Goal: Task Accomplishment & Management: Use online tool/utility

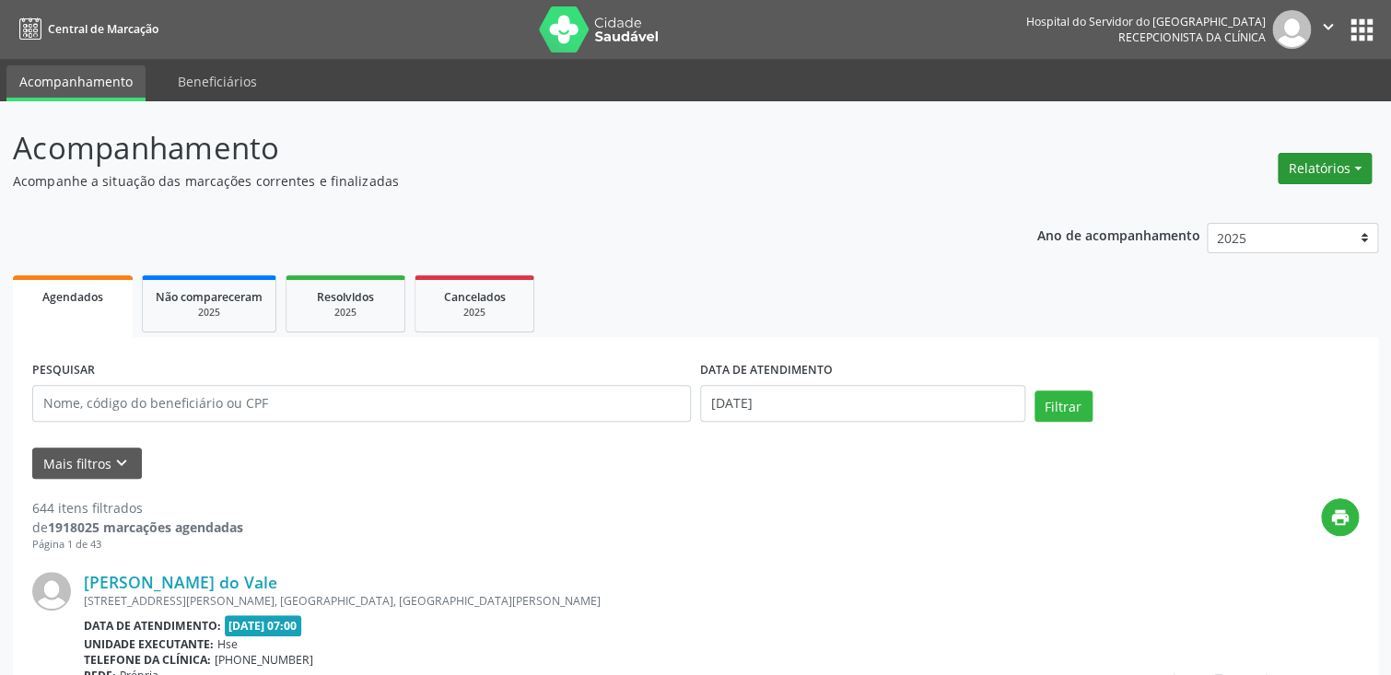
click at [1307, 164] on button "Relatórios" at bounding box center [1325, 168] width 94 height 31
click at [1233, 201] on link "Agendamentos" at bounding box center [1274, 207] width 198 height 26
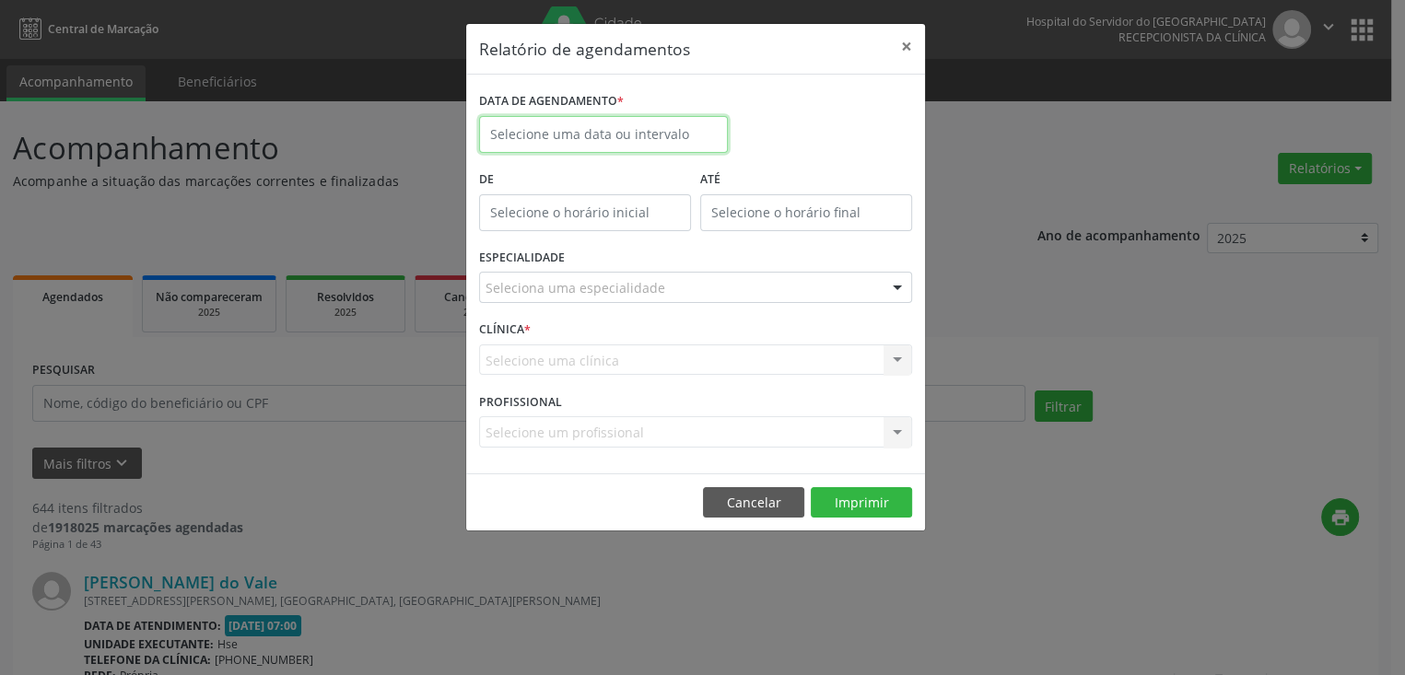
click at [596, 148] on body "Central de Marcação Hospital do Servidor do [GEOGRAPHIC_DATA] Recepcionista da …" at bounding box center [702, 337] width 1405 height 675
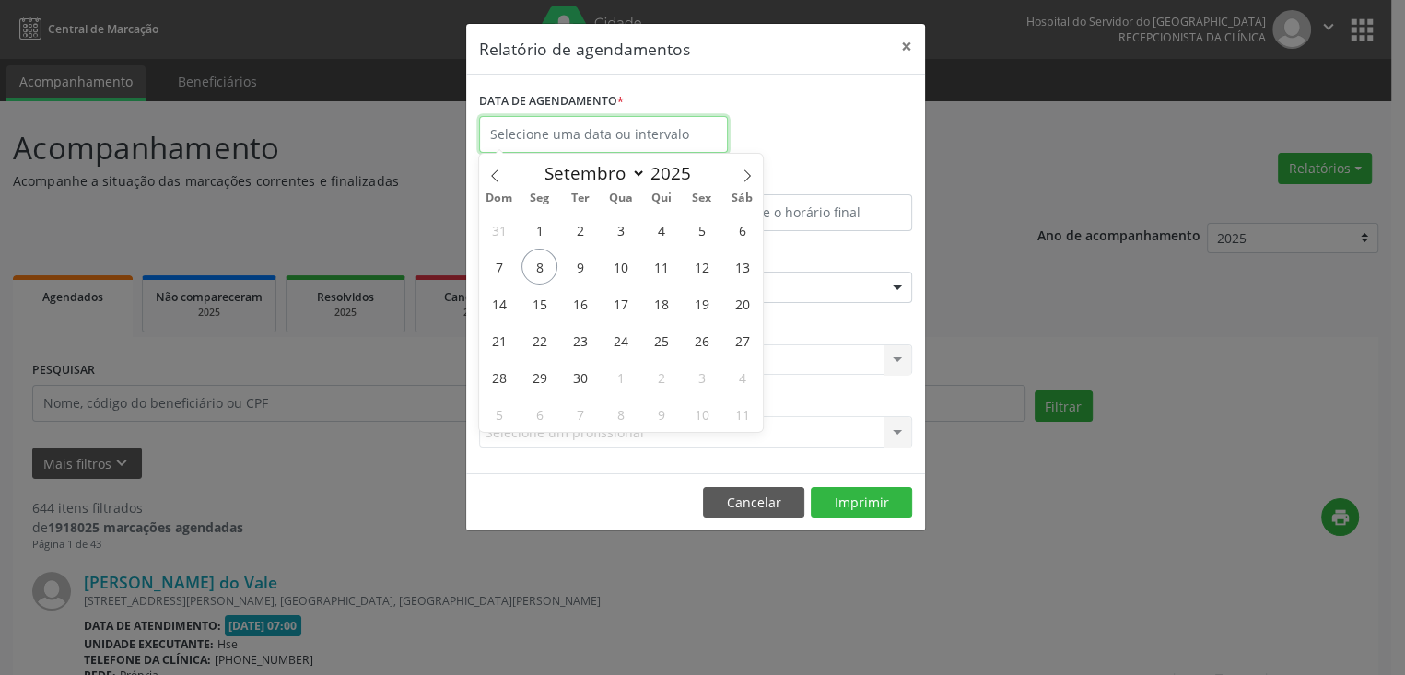
click at [581, 122] on input "text" at bounding box center [603, 134] width 249 height 37
click at [553, 268] on span "8" at bounding box center [539, 267] width 36 height 36
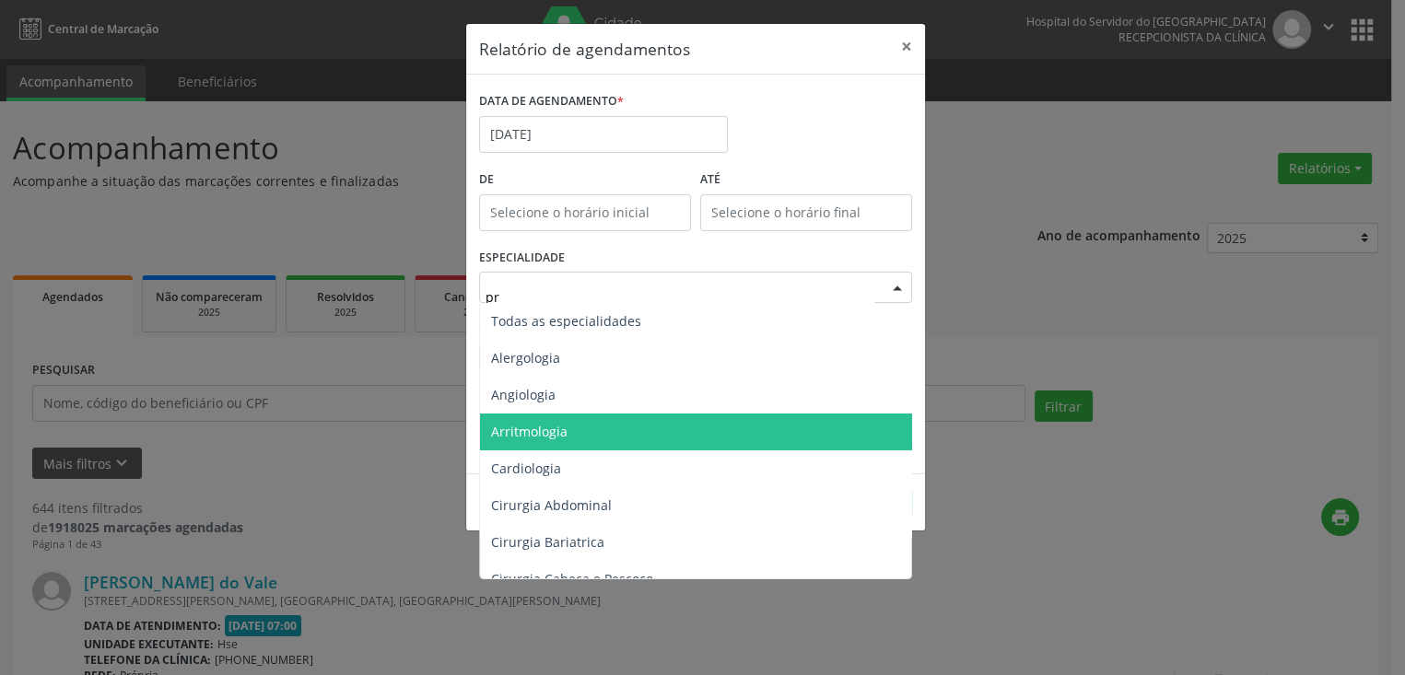
type input "pro"
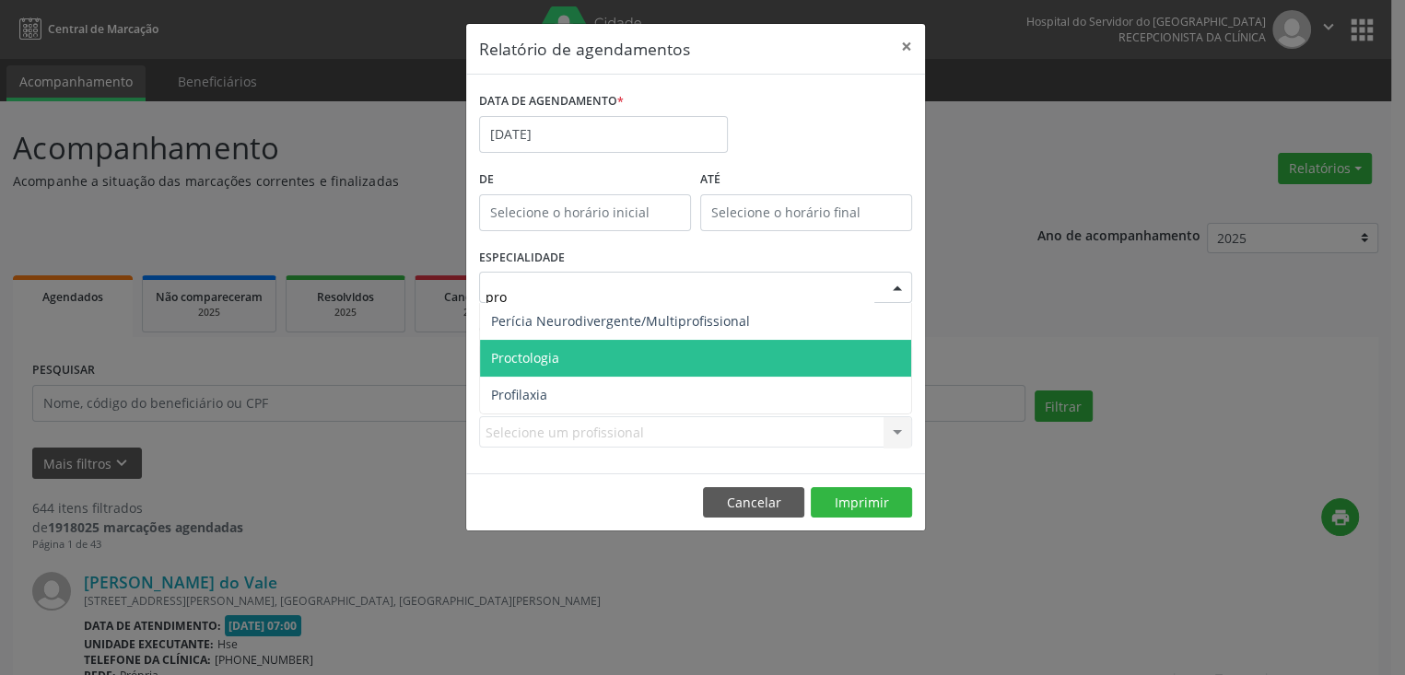
click at [614, 362] on span "Proctologia" at bounding box center [695, 358] width 431 height 37
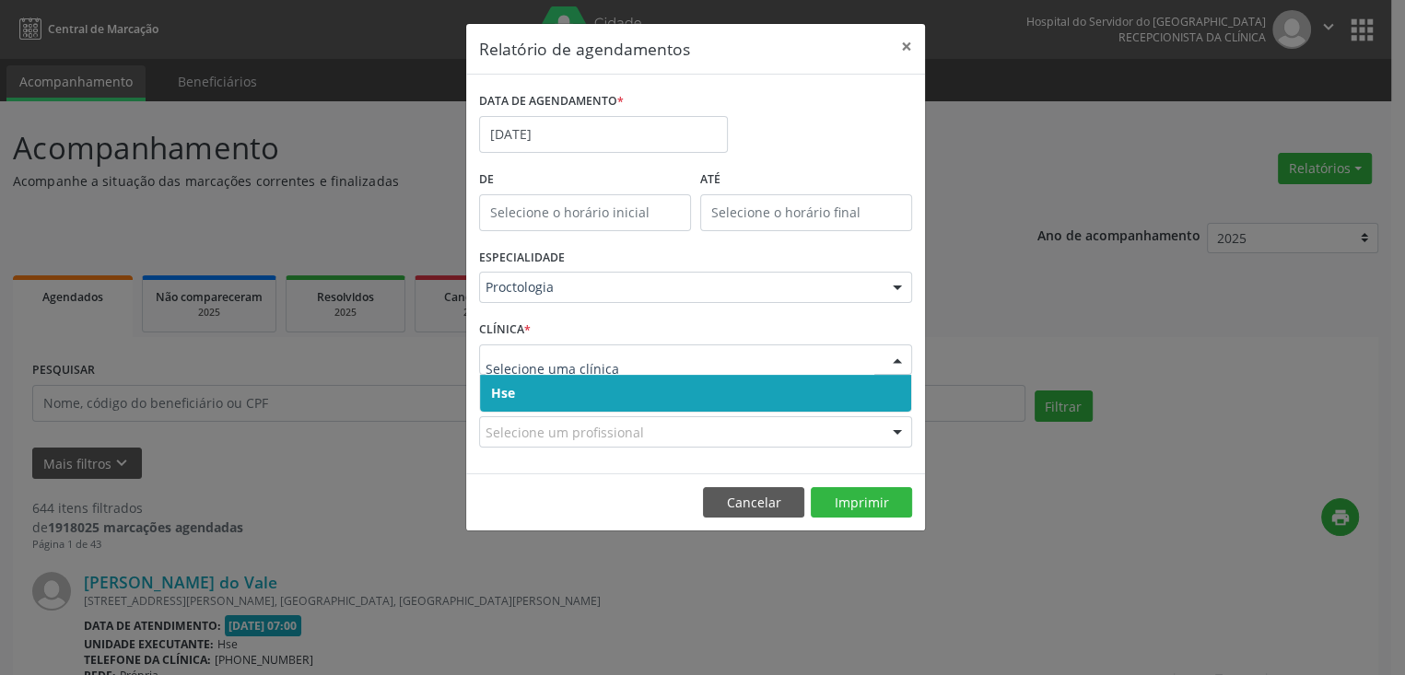
click at [585, 392] on span "Hse" at bounding box center [695, 393] width 431 height 37
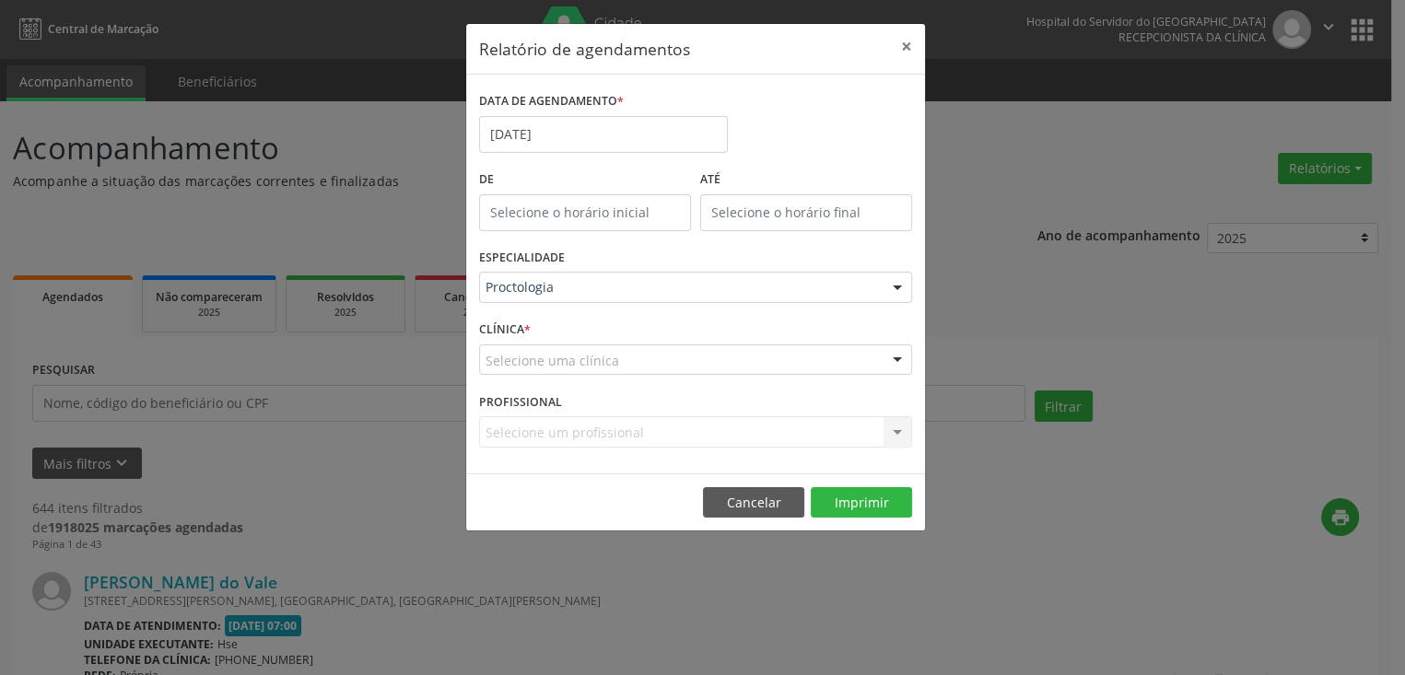
click at [582, 346] on div "Selecione uma clínica" at bounding box center [695, 360] width 433 height 31
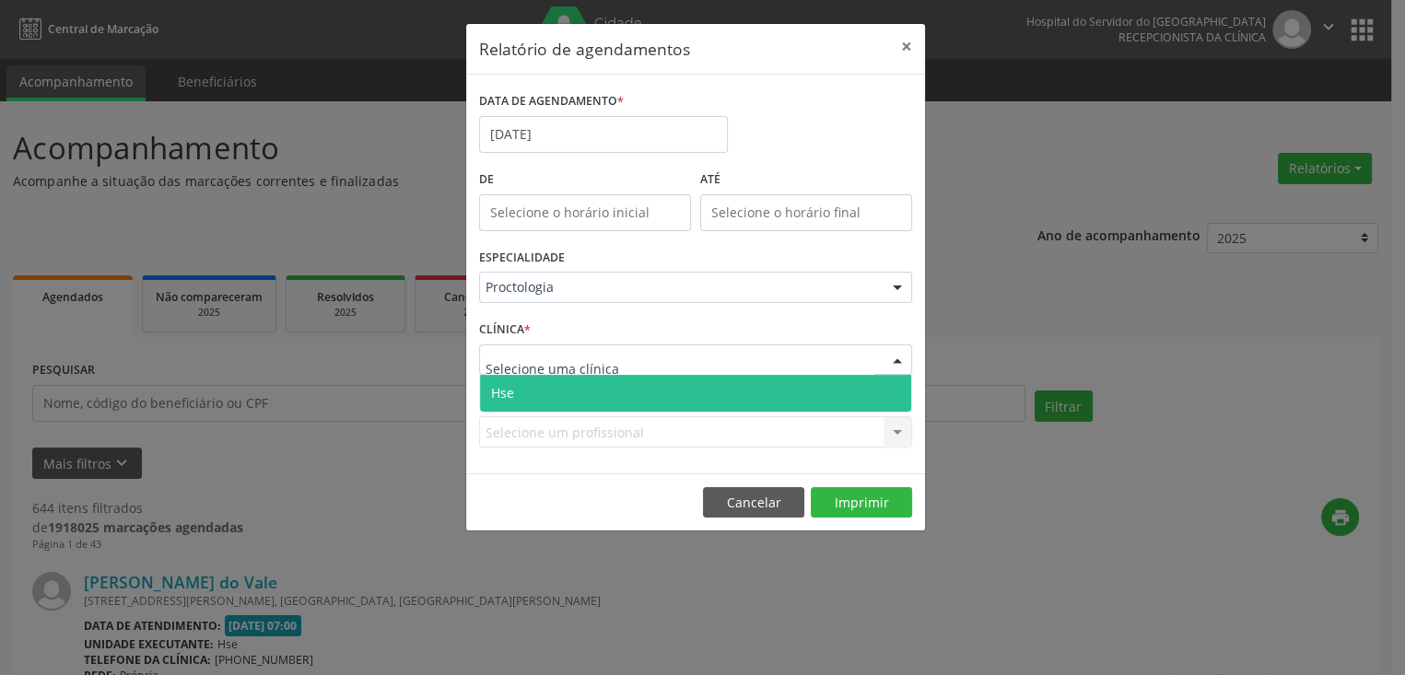
click at [575, 396] on span "Hse" at bounding box center [695, 393] width 431 height 37
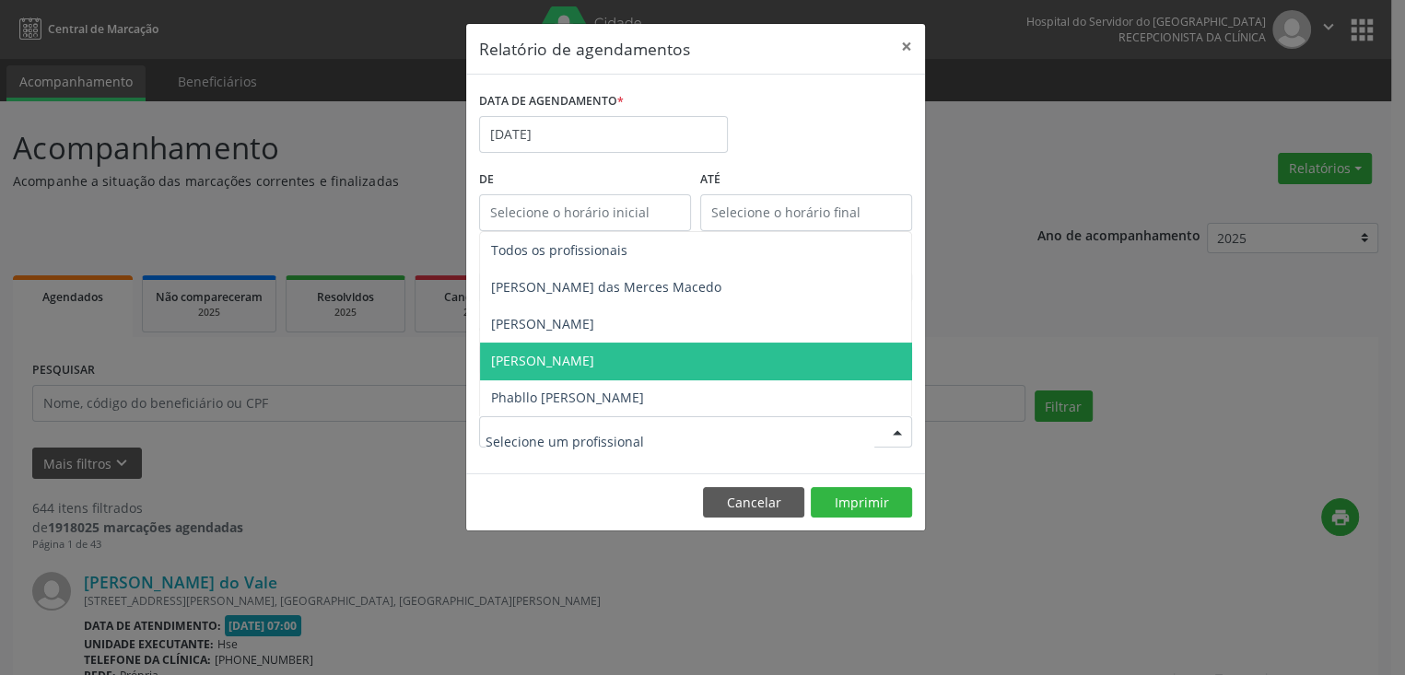
click at [610, 373] on span "[PERSON_NAME]" at bounding box center [695, 361] width 431 height 37
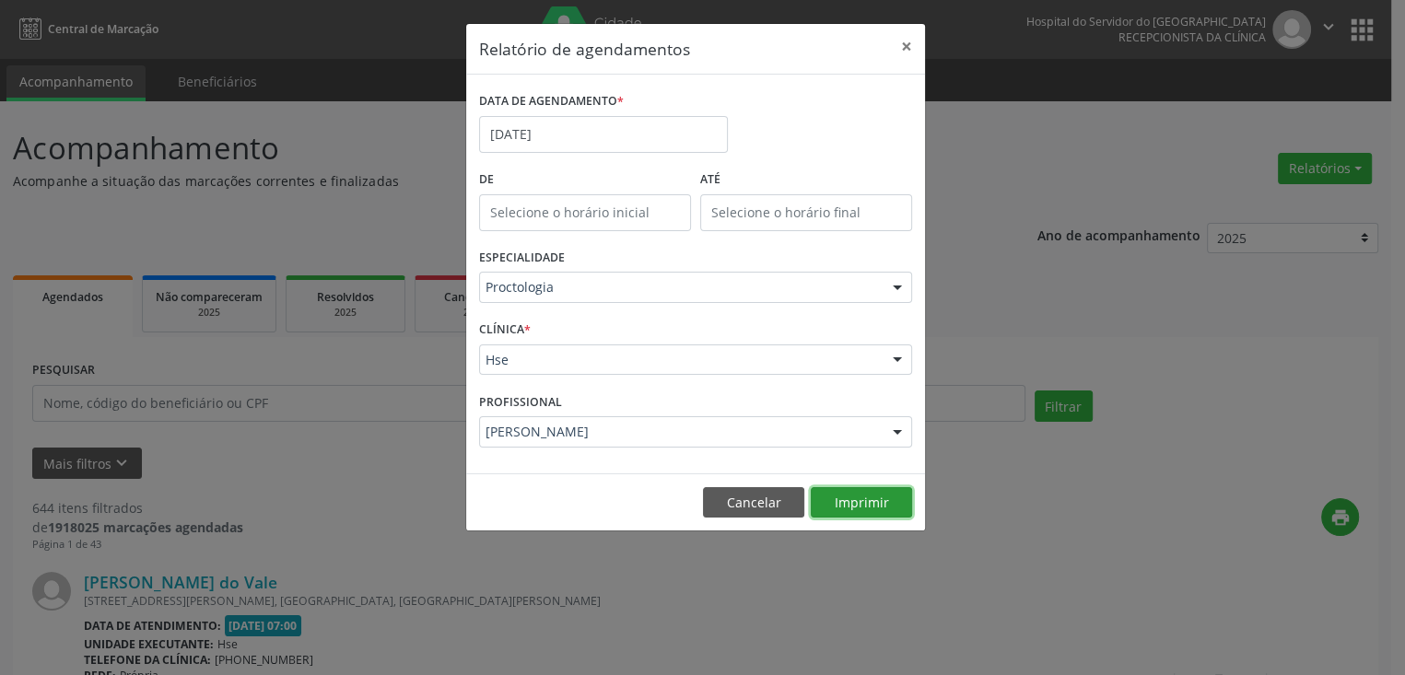
click at [868, 511] on button "Imprimir" at bounding box center [861, 502] width 101 height 31
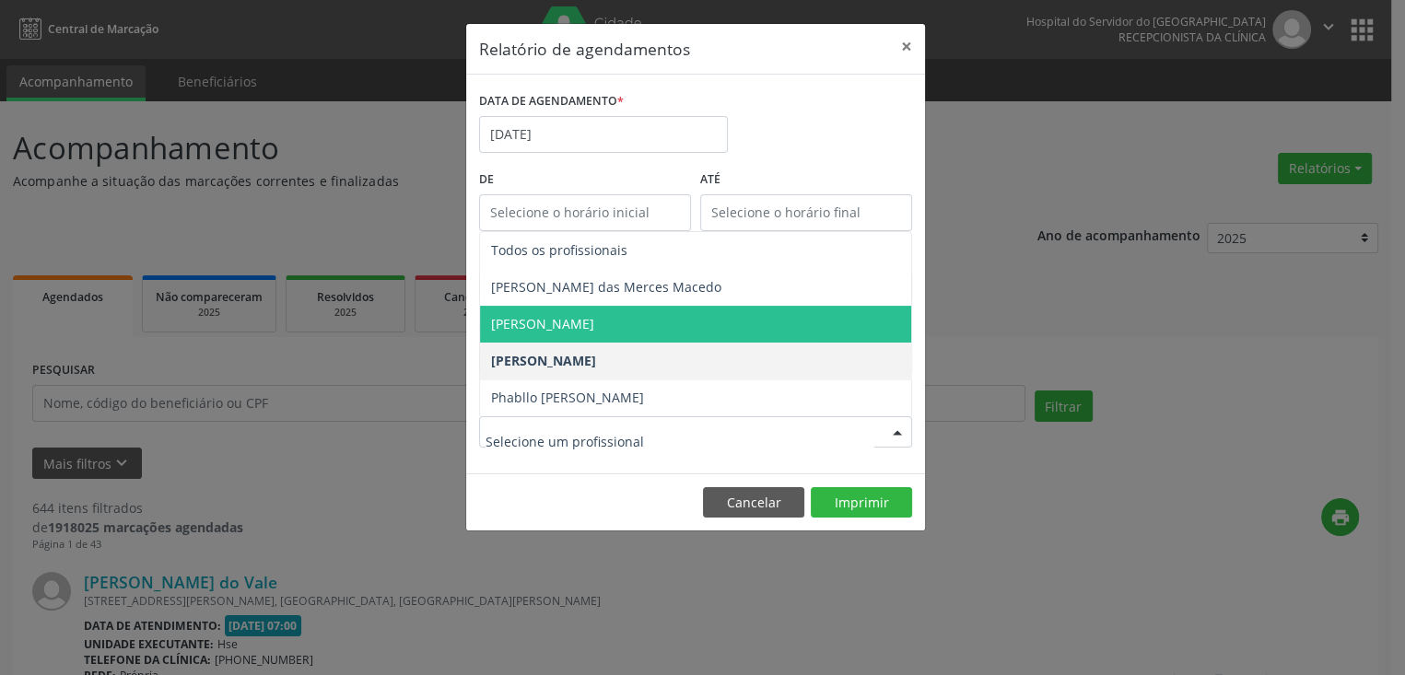
click at [575, 325] on span "[PERSON_NAME]" at bounding box center [542, 324] width 103 height 18
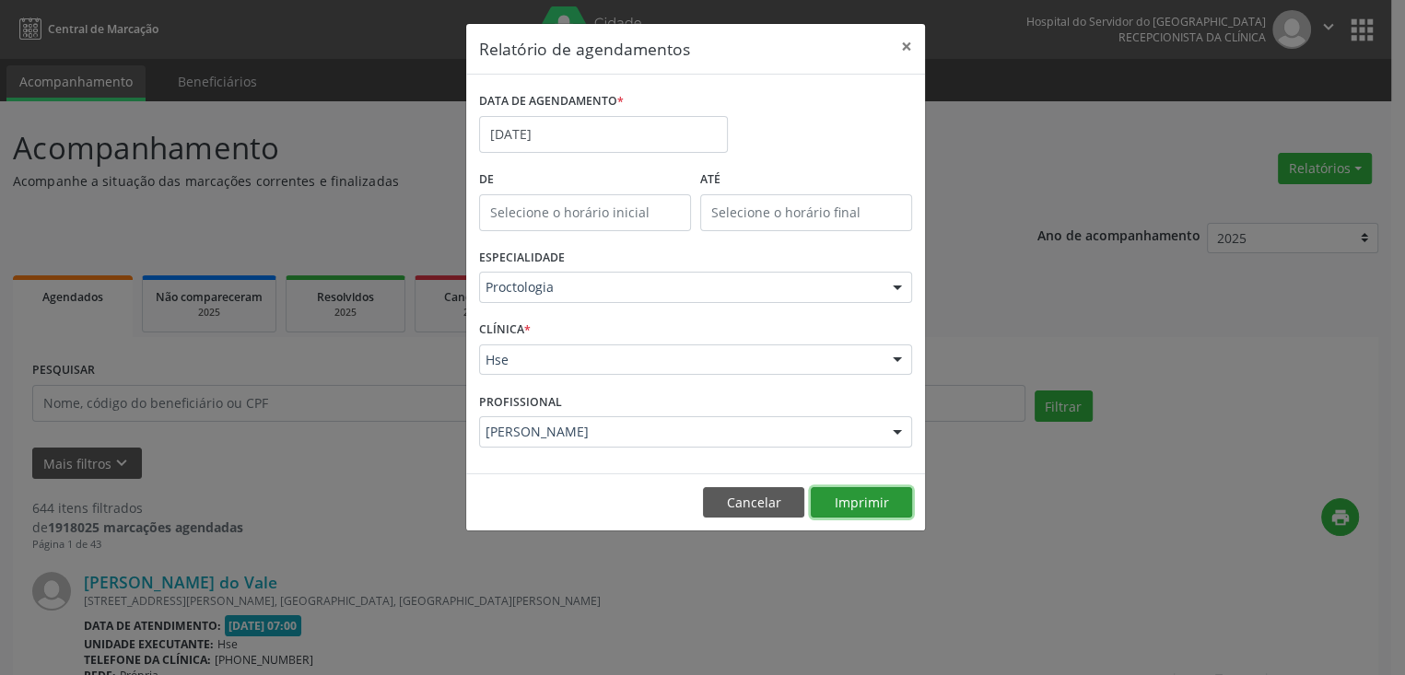
click at [848, 513] on button "Imprimir" at bounding box center [861, 502] width 101 height 31
click at [915, 44] on button "×" at bounding box center [906, 46] width 37 height 45
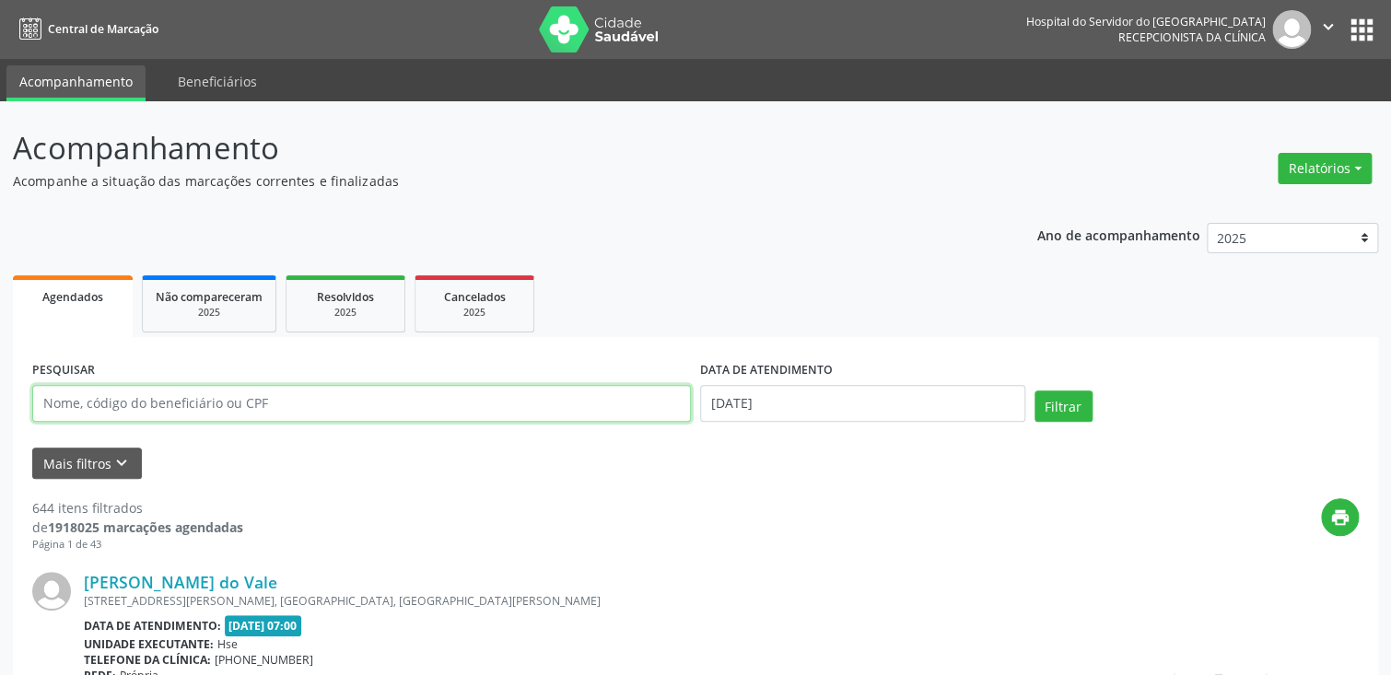
click at [322, 410] on input "text" at bounding box center [361, 403] width 659 height 37
paste input "[PERSON_NAME]"
type input "[PERSON_NAME]"
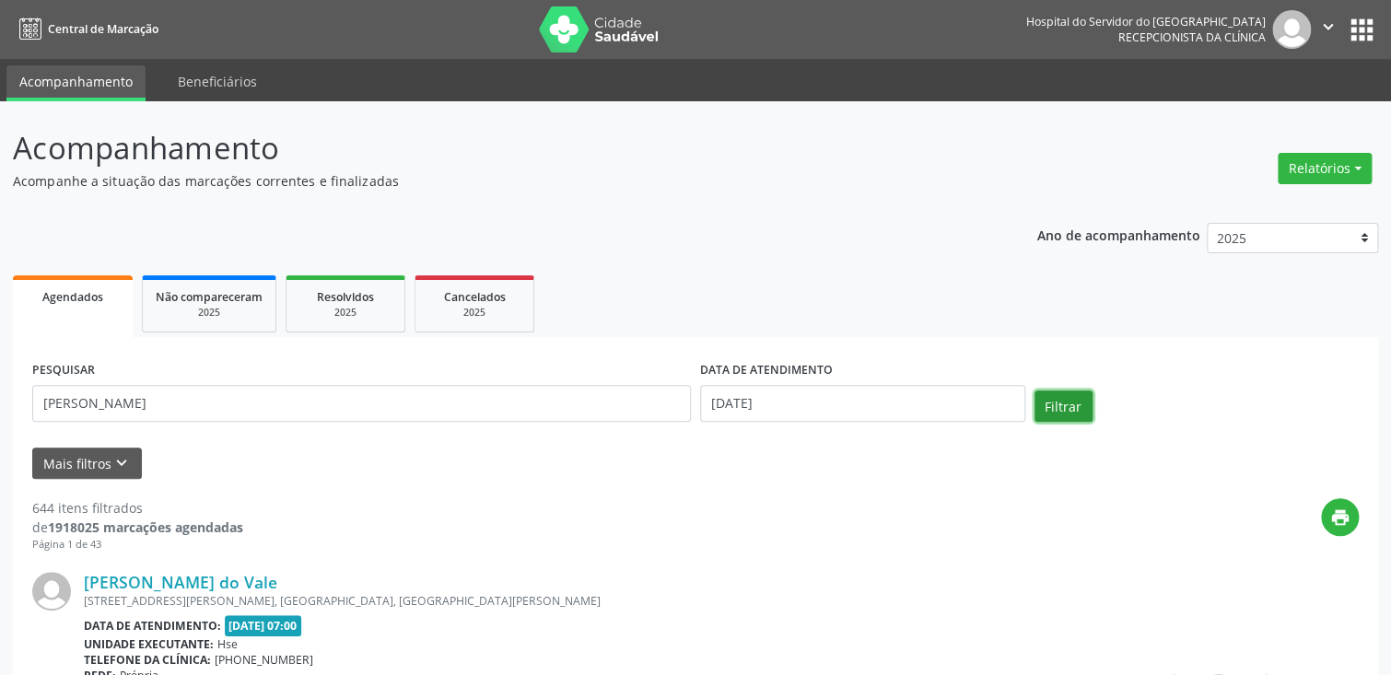
click at [1067, 407] on button "Filtrar" at bounding box center [1063, 406] width 58 height 31
click at [146, 588] on link "[PERSON_NAME]" at bounding box center [149, 582] width 131 height 20
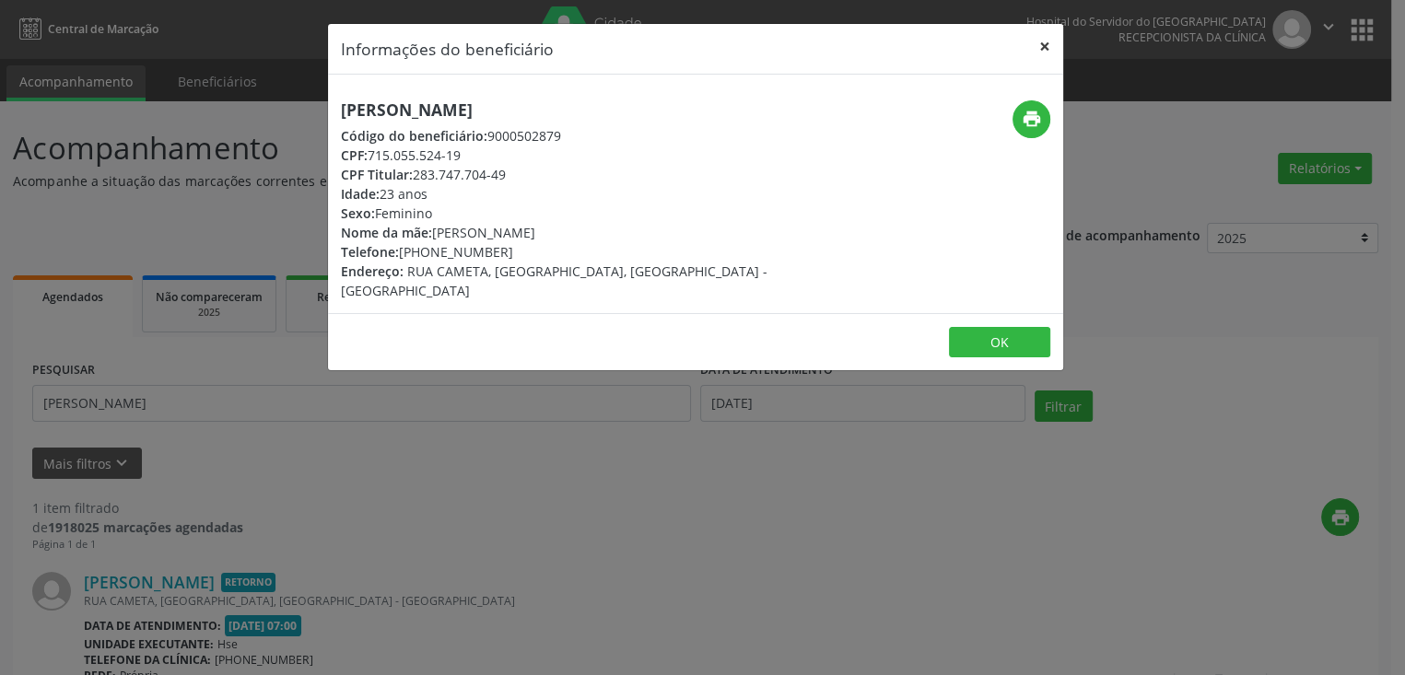
click at [1045, 44] on button "×" at bounding box center [1044, 46] width 37 height 45
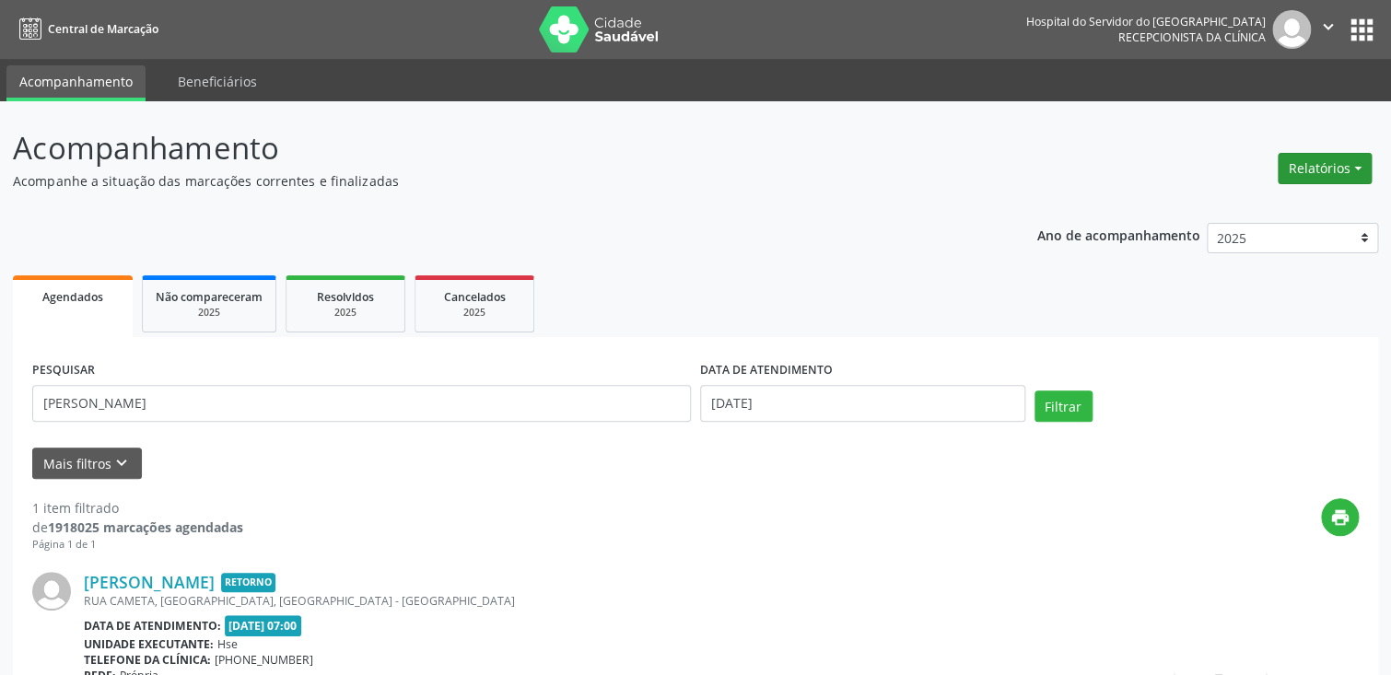
click at [1307, 166] on button "Relatórios" at bounding box center [1325, 168] width 94 height 31
click at [1283, 205] on link "Agendamentos" at bounding box center [1274, 207] width 198 height 26
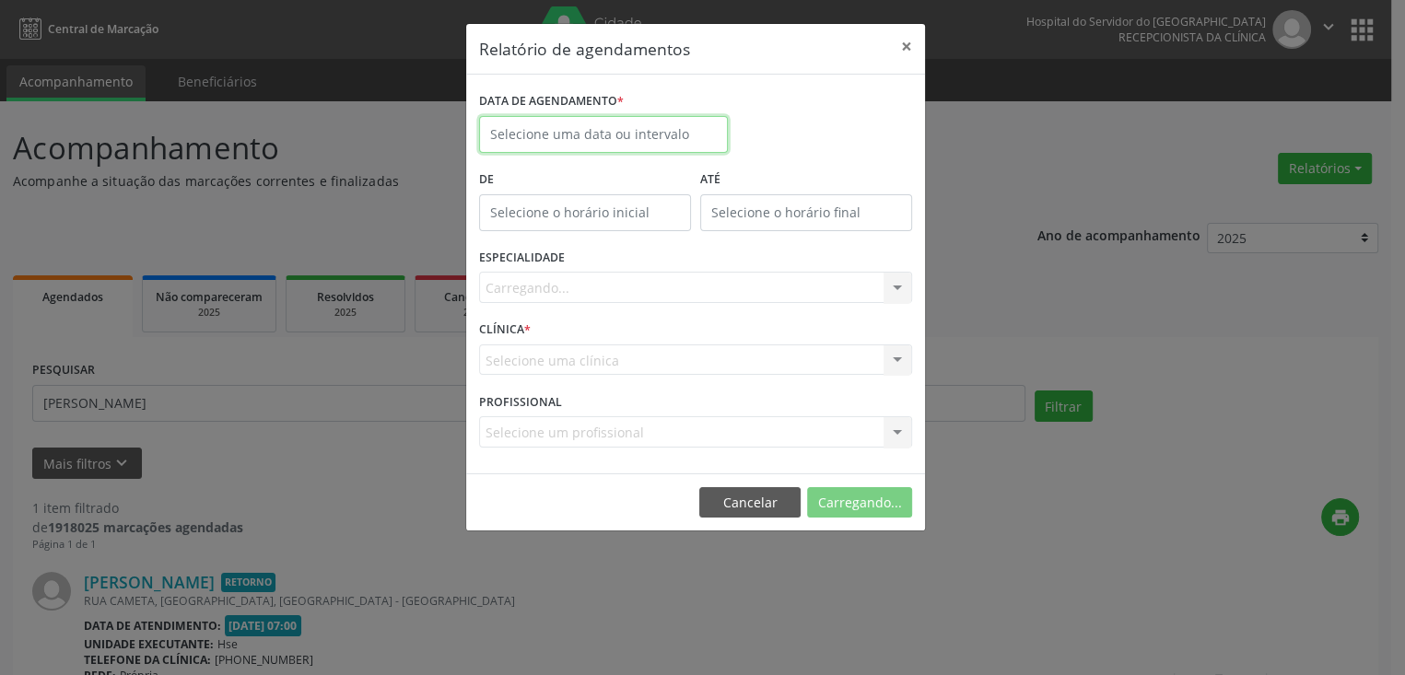
click at [590, 131] on input "text" at bounding box center [603, 134] width 249 height 37
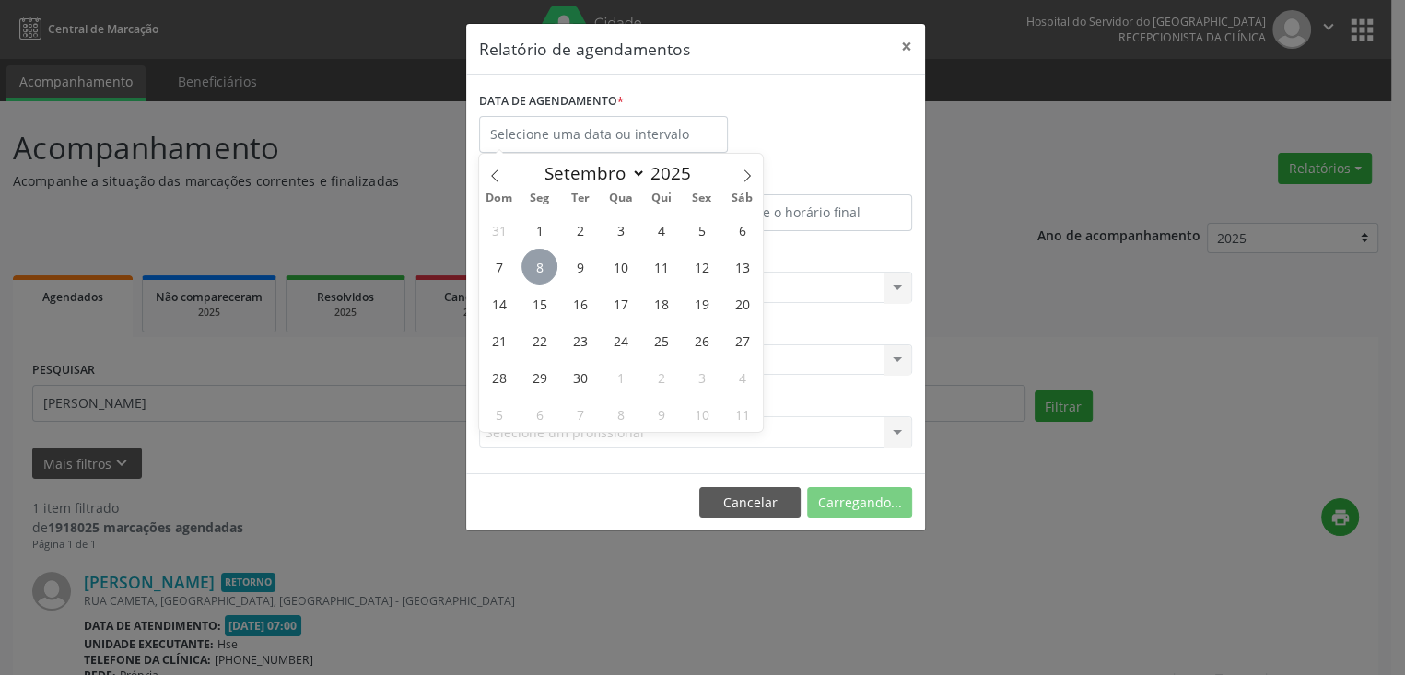
click at [543, 268] on span "8" at bounding box center [539, 267] width 36 height 36
type input "[DATE]"
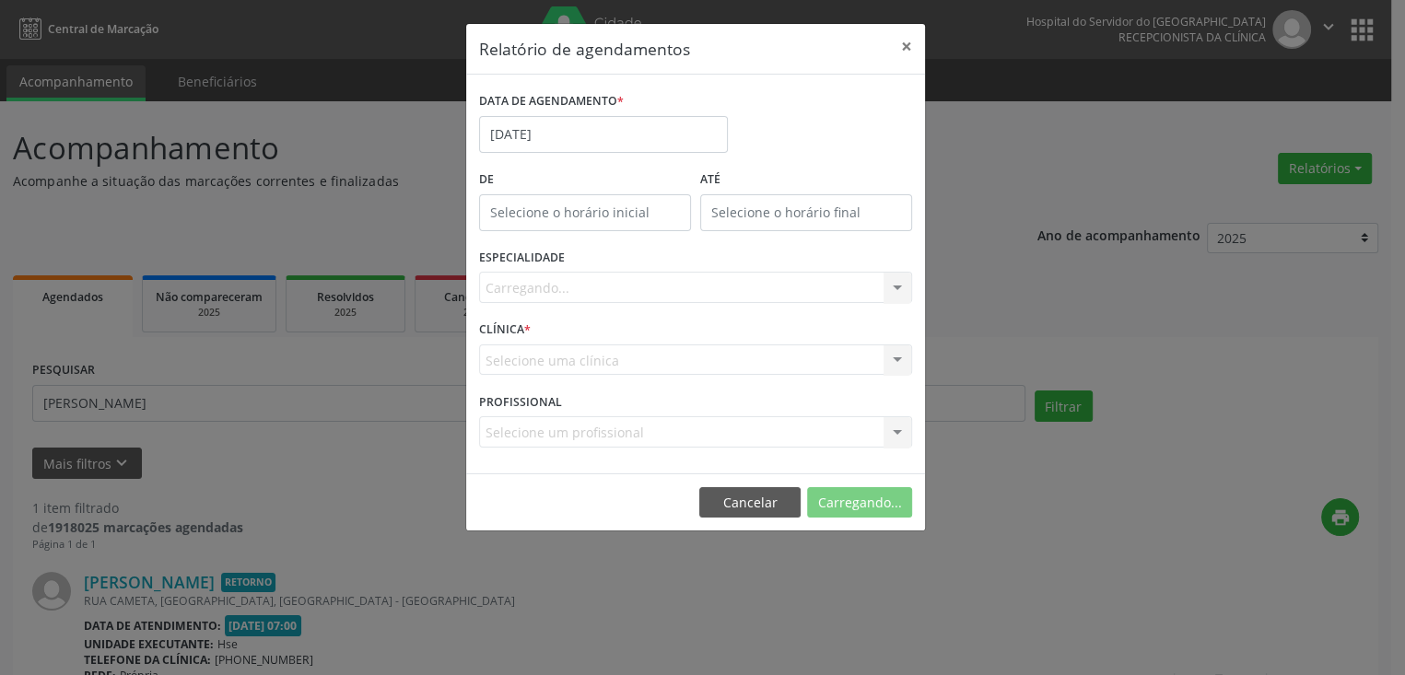
click at [576, 286] on div "Carregando... Todas as especialidades Alergologia Angiologia Arritmologia Cardi…" at bounding box center [695, 287] width 433 height 31
type input "r"
type input "rpo"
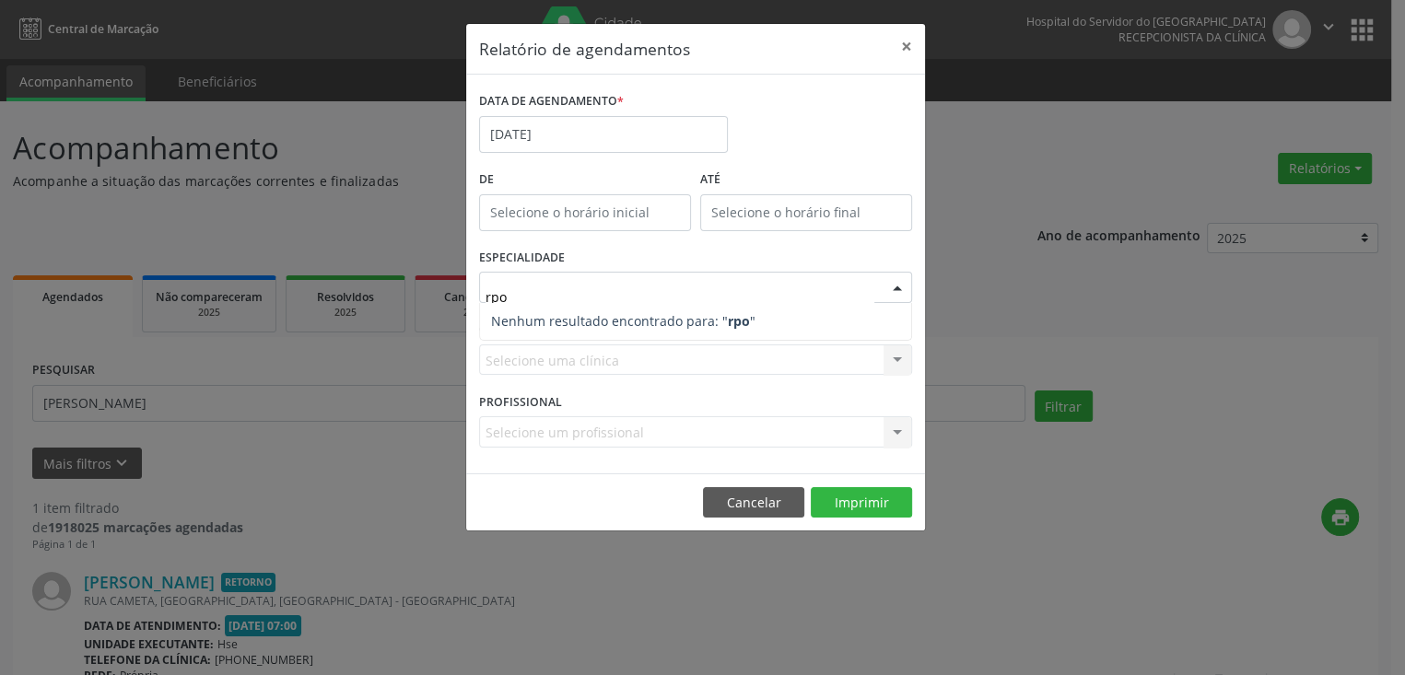
drag, startPoint x: 607, startPoint y: 290, endPoint x: 566, endPoint y: 296, distance: 41.8
click at [576, 294] on input "rpo" at bounding box center [679, 296] width 389 height 37
click at [457, 301] on div "Relatório de agendamentos × DATA DE AGENDAMENTO * [DATE] De ATÉ ESPECIALIDADE r…" at bounding box center [702, 337] width 1405 height 675
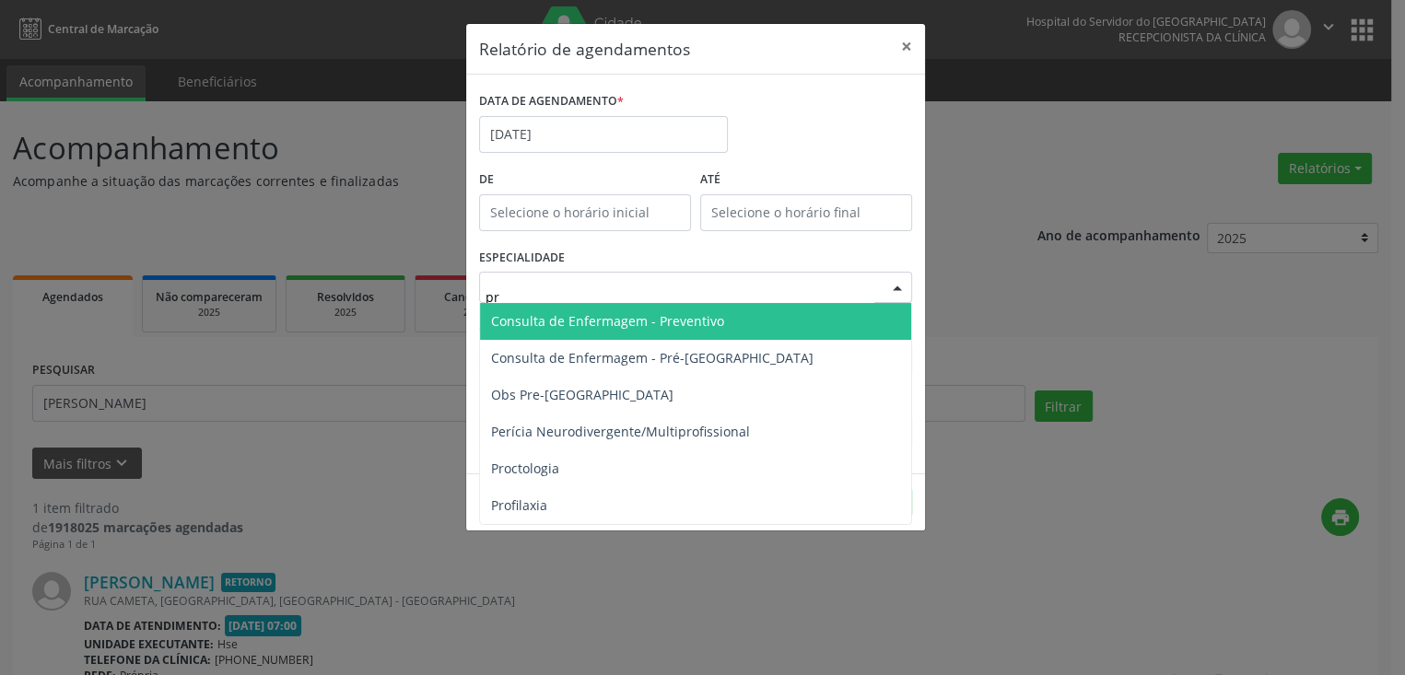
type input "pro"
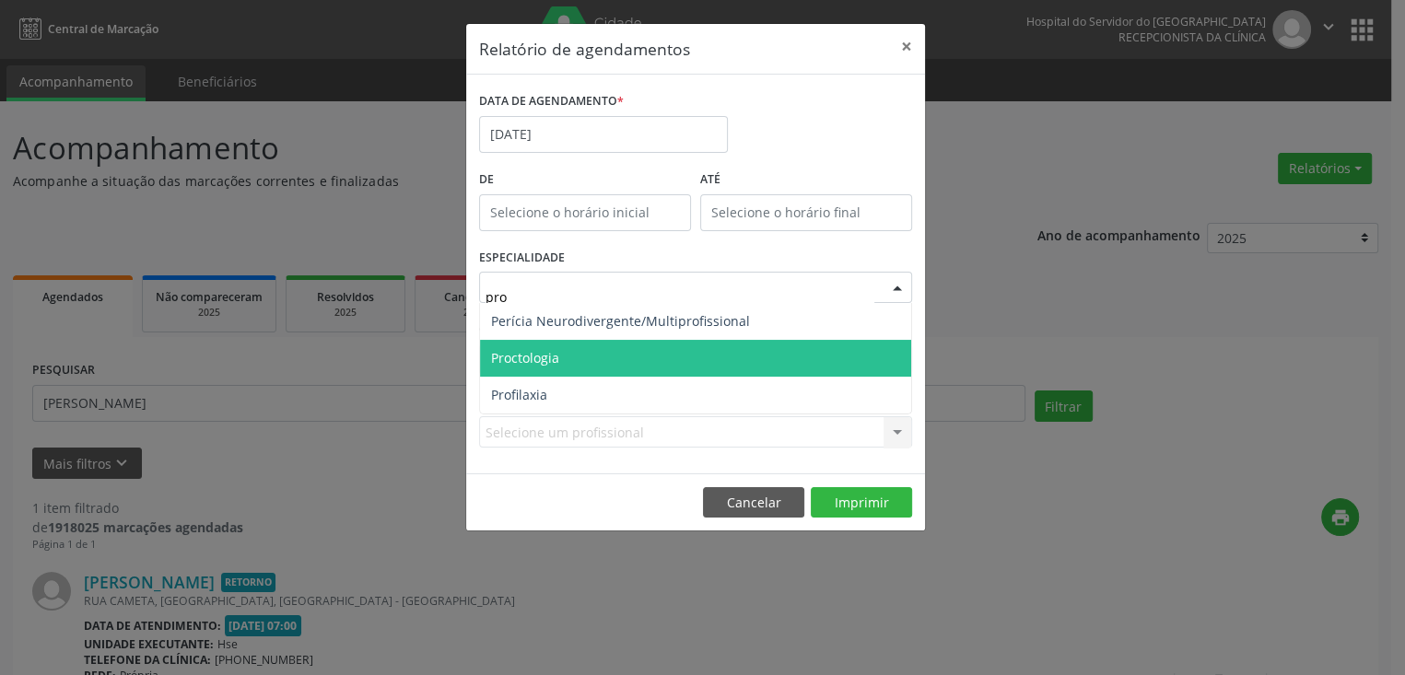
click at [554, 353] on span "Proctologia" at bounding box center [525, 358] width 68 height 18
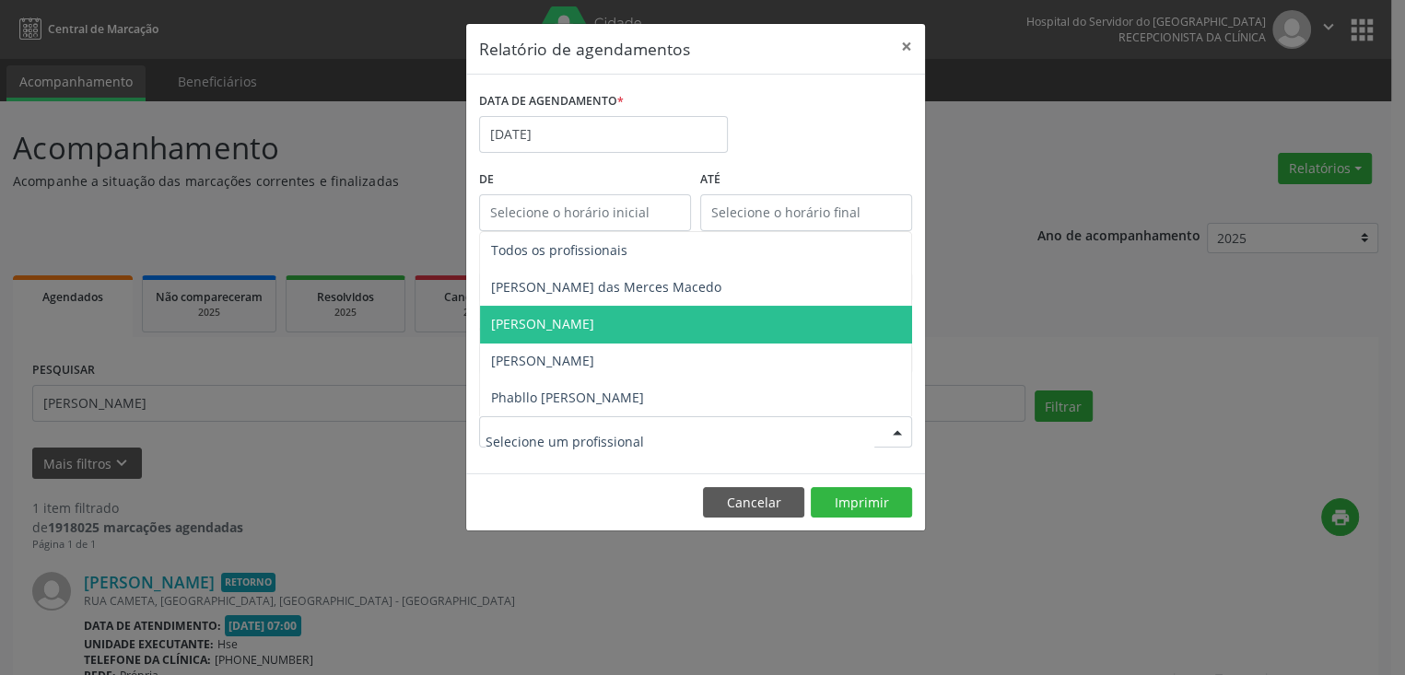
click at [571, 326] on span "[PERSON_NAME]" at bounding box center [542, 324] width 103 height 18
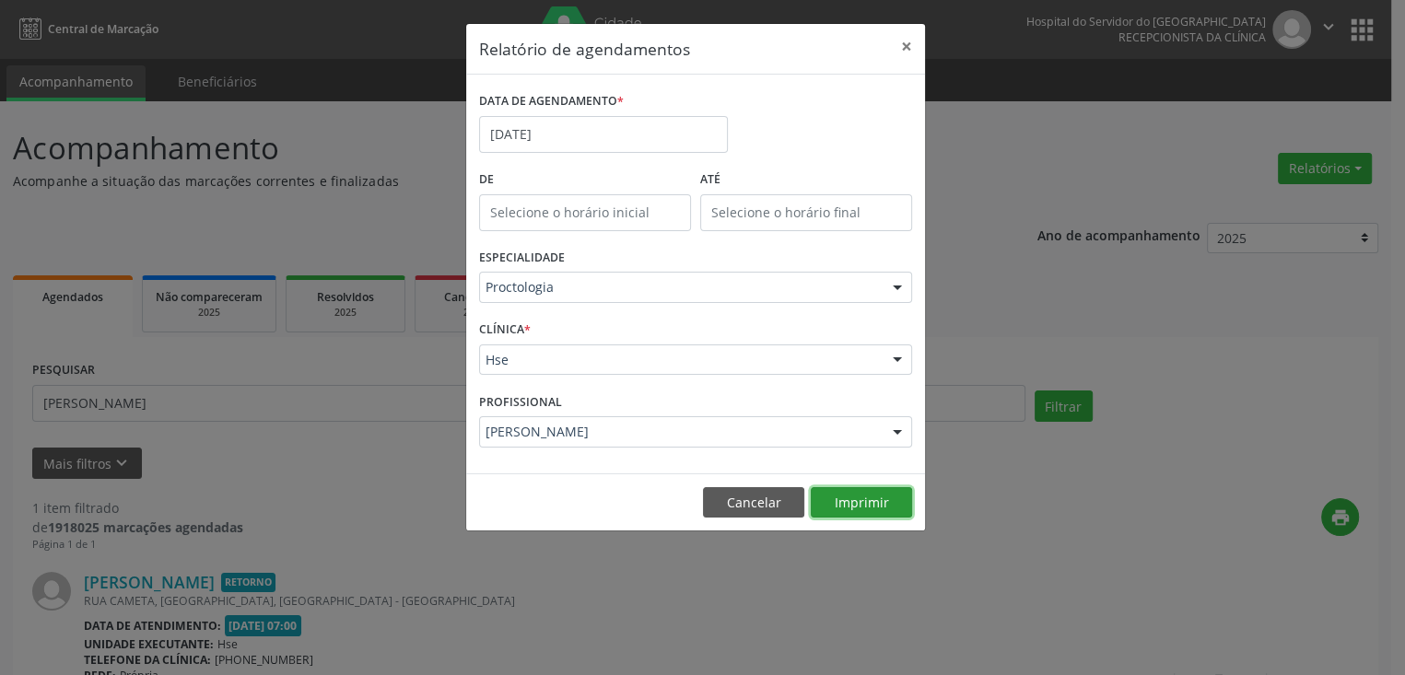
click at [866, 498] on button "Imprimir" at bounding box center [861, 502] width 101 height 31
